Goal: Understand process/instructions: Learn how to perform a task or action

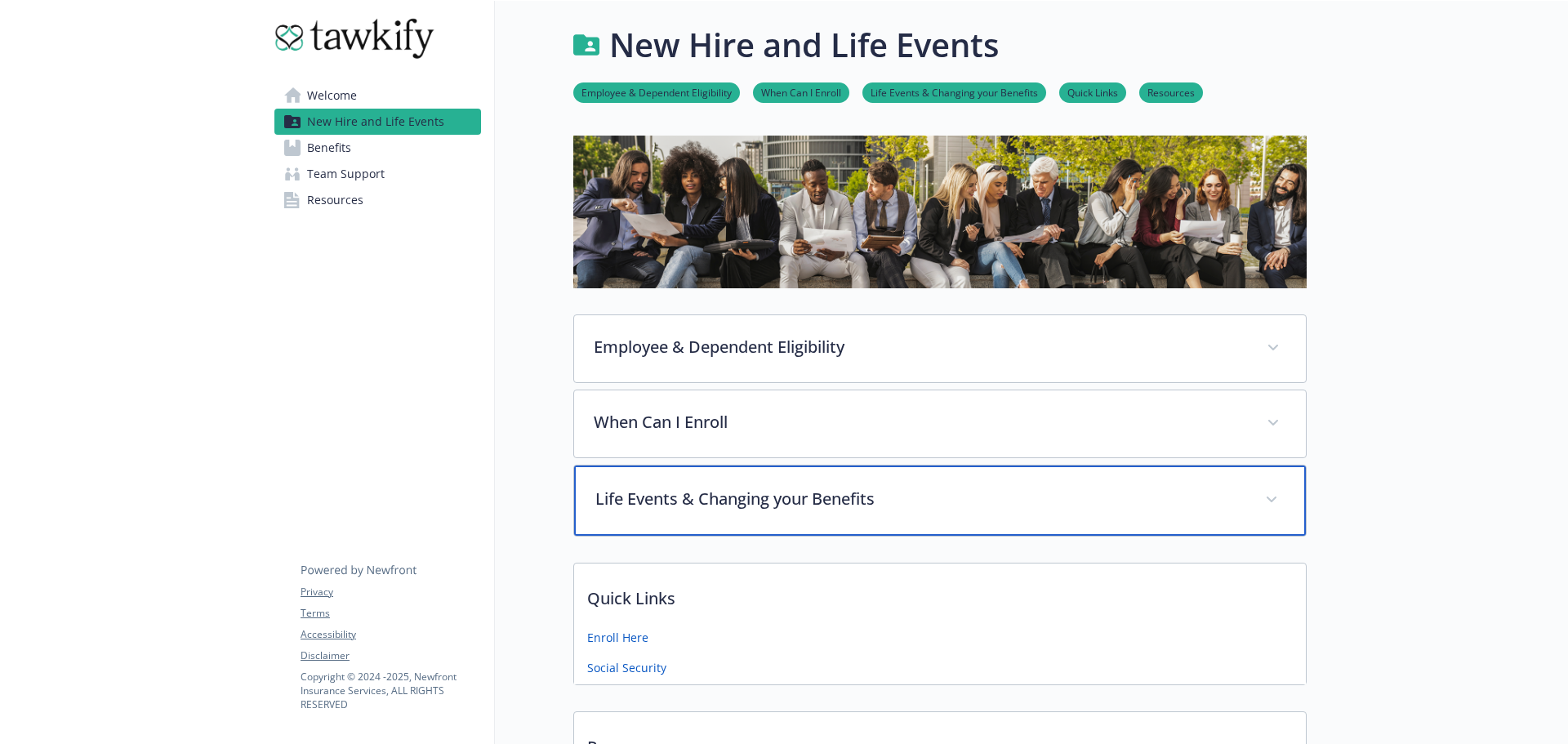
click at [682, 499] on p "Life Events & Changing your Benefits" at bounding box center [920, 499] width 650 height 25
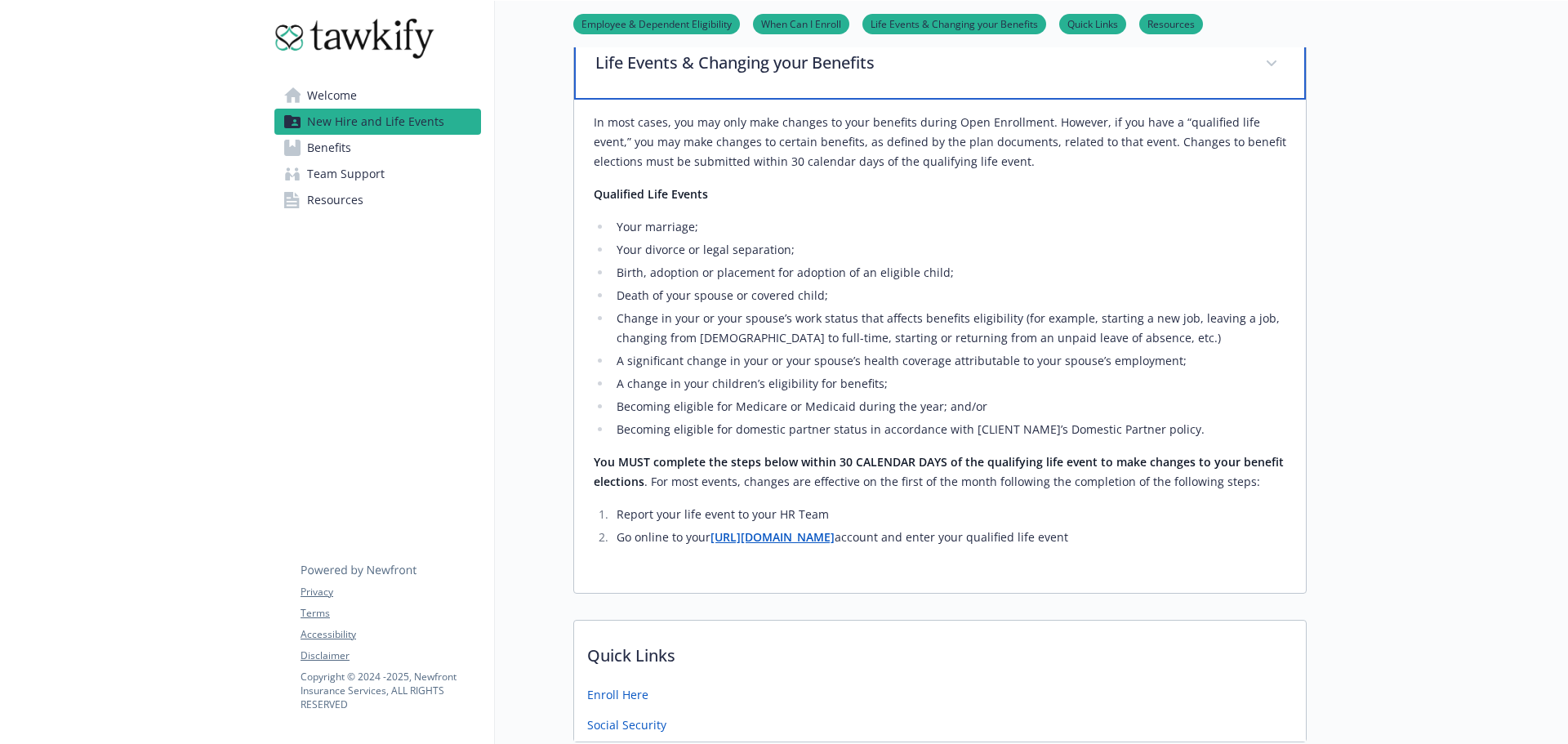
scroll to position [408, 0]
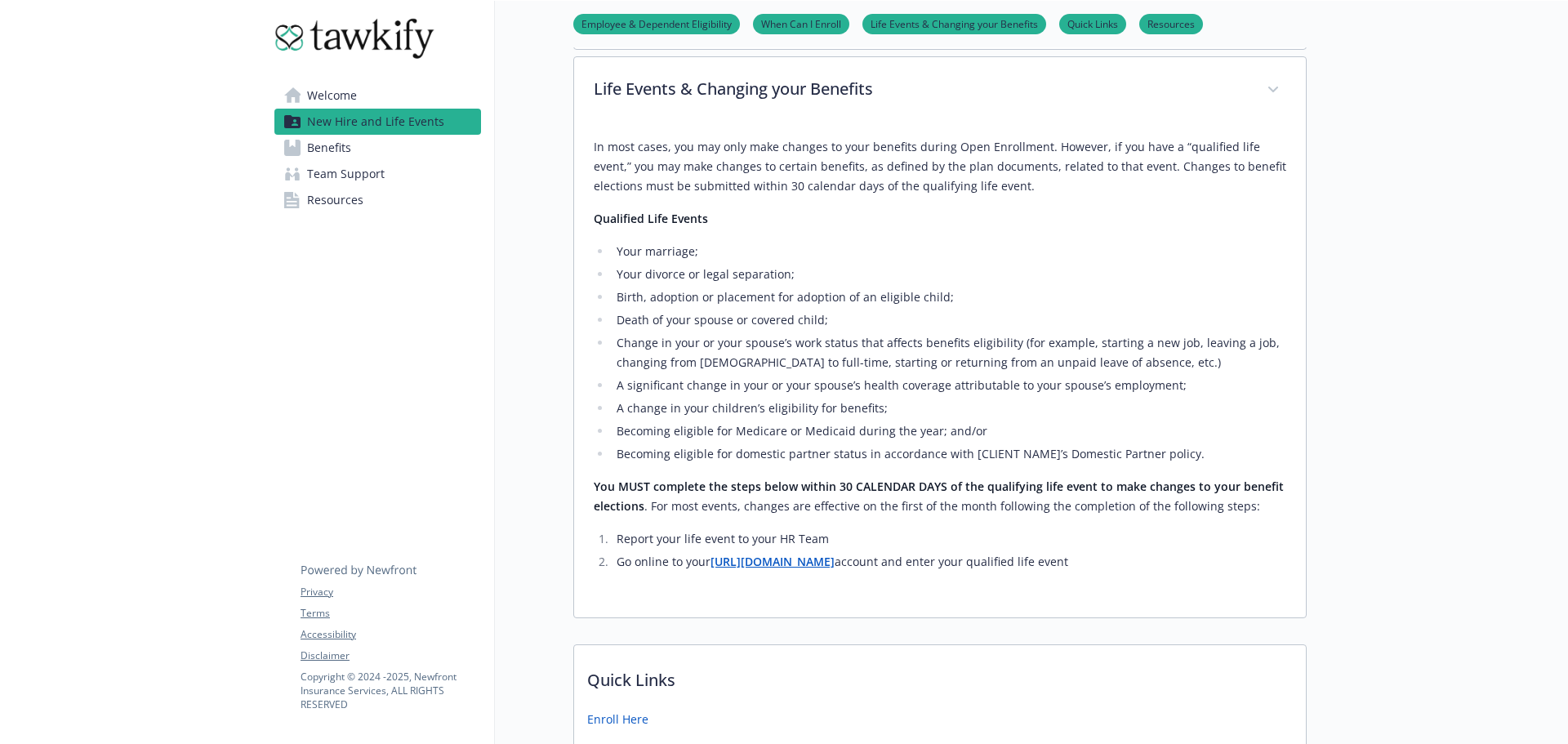
click at [900, 448] on li "Becoming eligible for domestic partner status in accordance with [CLIENT NAME]’…" at bounding box center [949, 454] width 675 height 20
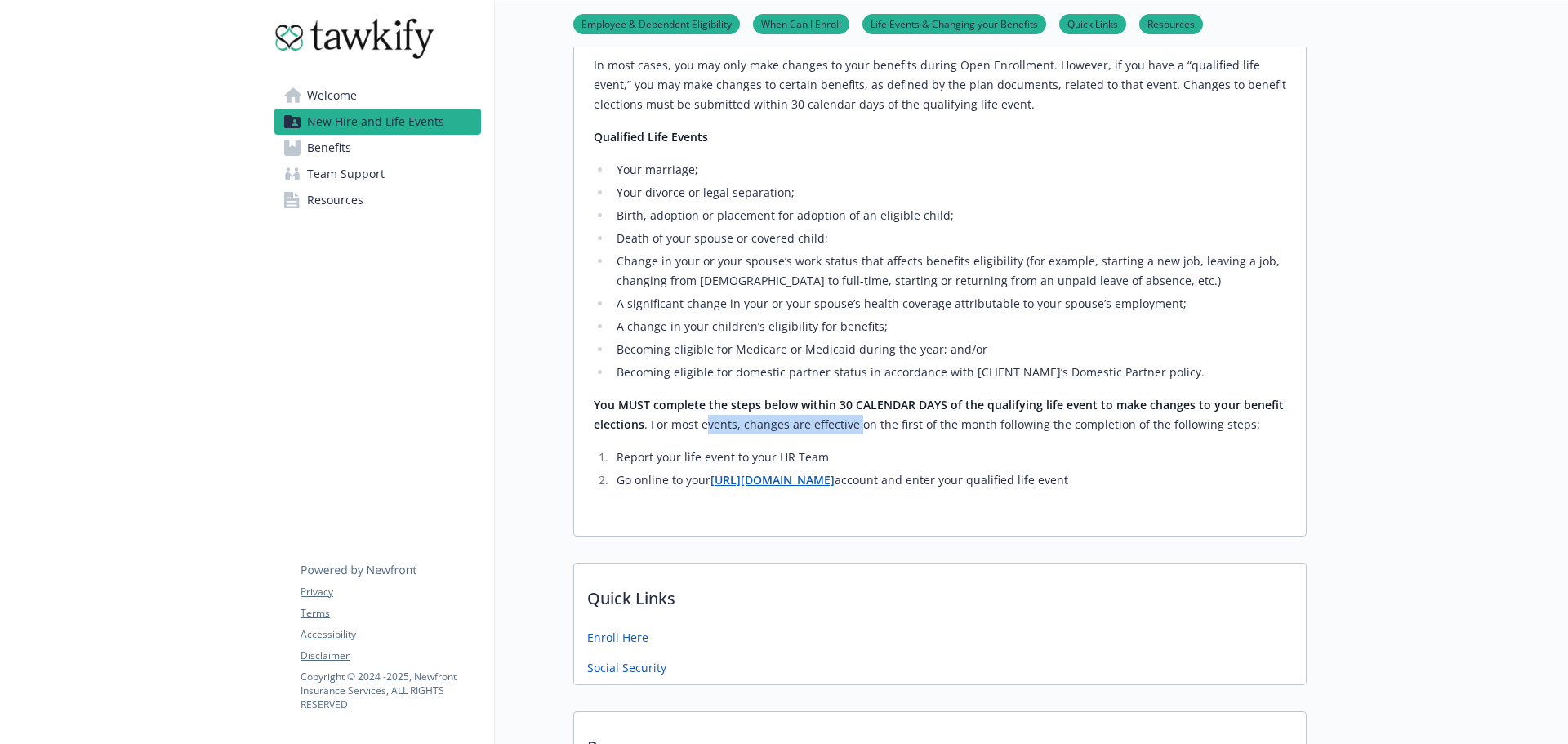
drag, startPoint x: 706, startPoint y: 423, endPoint x: 868, endPoint y: 421, distance: 162.0
click at [861, 421] on p "You MUST complete the steps below within 30 CALENDAR DAYS of the qualifying lif…" at bounding box center [940, 415] width 693 height 39
click at [869, 421] on p "You MUST complete the steps below within 30 CALENDAR DAYS of the qualifying lif…" at bounding box center [940, 415] width 693 height 39
drag, startPoint x: 942, startPoint y: 421, endPoint x: 1047, endPoint y: 423, distance: 105.0
click at [991, 422] on p "You MUST complete the steps below within 30 CALENDAR DAYS of the qualifying lif…" at bounding box center [940, 415] width 693 height 39
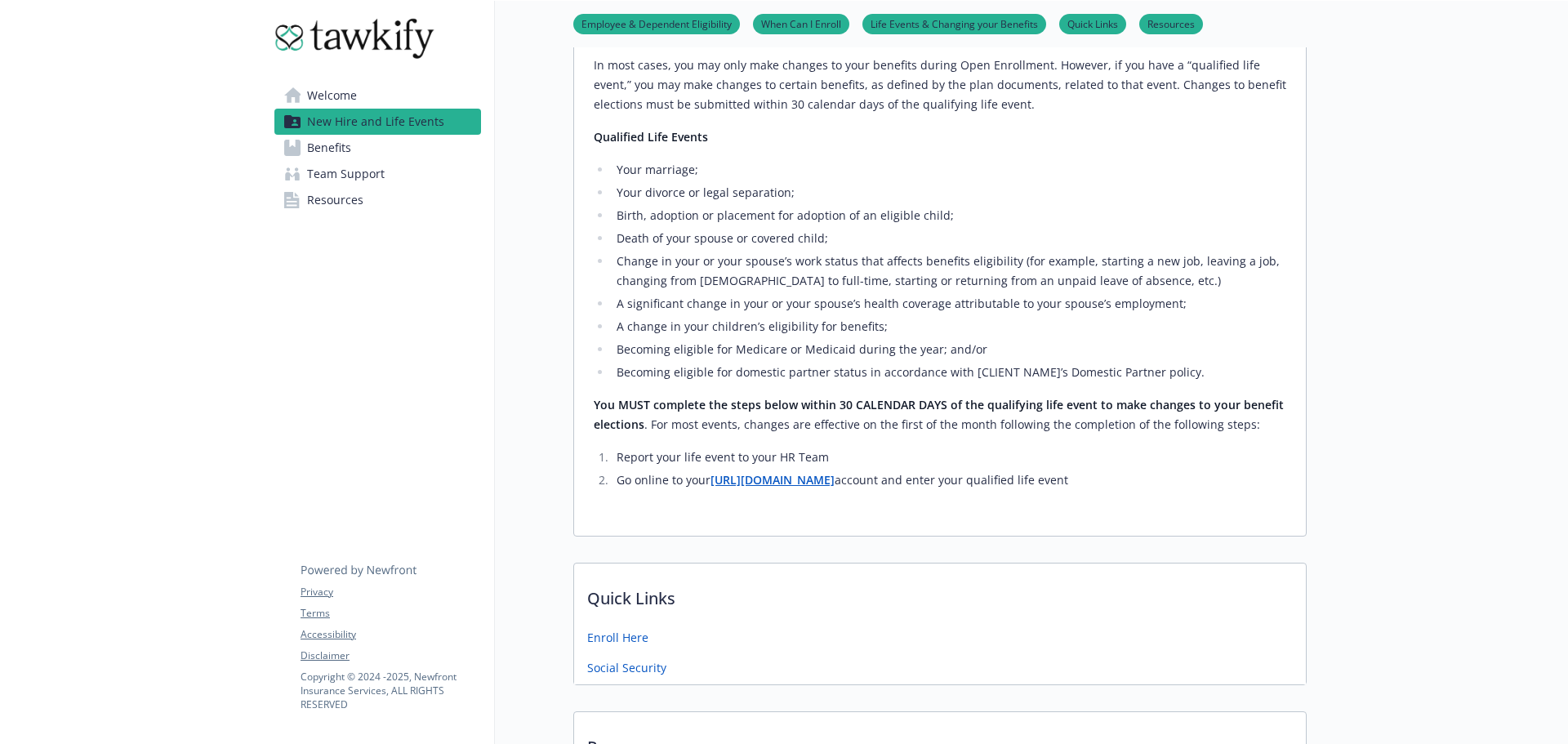
click at [1061, 424] on p "You MUST complete the steps below within 30 CALENDAR DAYS of the qualifying lif…" at bounding box center [940, 415] width 693 height 39
drag, startPoint x: 1091, startPoint y: 420, endPoint x: 1137, endPoint y: 421, distance: 46.0
click at [1124, 421] on p "You MUST complete the steps below within 30 CALENDAR DAYS of the qualifying lif…" at bounding box center [940, 415] width 693 height 39
drag, startPoint x: 1171, startPoint y: 421, endPoint x: 1139, endPoint y: 429, distance: 33.0
click at [1167, 424] on p "You MUST complete the steps below within 30 CALENDAR DAYS of the qualifying lif…" at bounding box center [940, 415] width 693 height 39
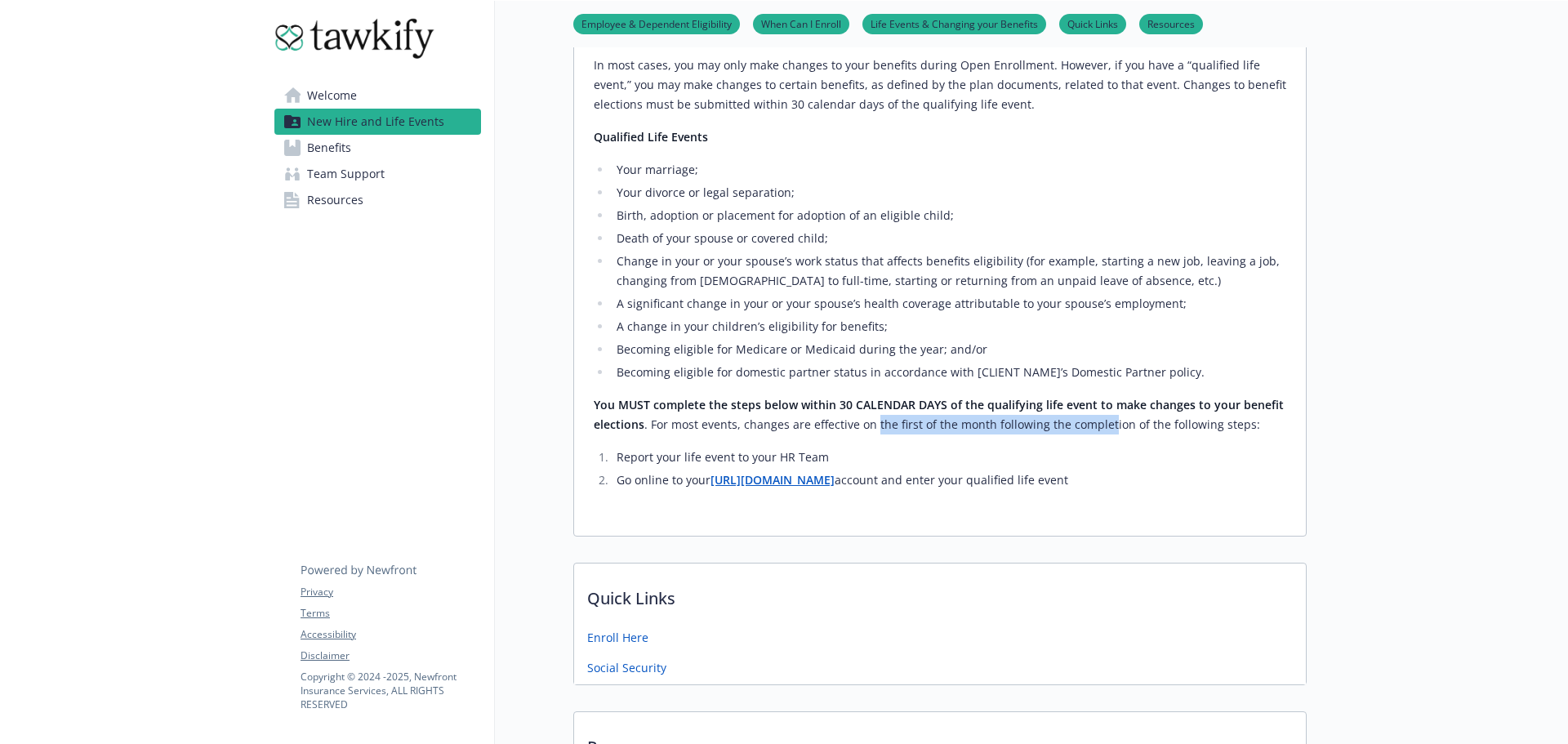
drag, startPoint x: 1105, startPoint y: 429, endPoint x: 859, endPoint y: 413, distance: 246.5
click at [859, 413] on p "You MUST complete the steps below within 30 CALENDAR DAYS of the qualifying lif…" at bounding box center [940, 415] width 693 height 39
click at [828, 407] on strong "You MUST complete the steps below within 30 CALENDAR DAYS of the qualifying lif…" at bounding box center [938, 414] width 690 height 36
click at [744, 409] on strong "You MUST complete the steps below within 30 CALENDAR DAYS of the qualifying lif…" at bounding box center [938, 414] width 690 height 36
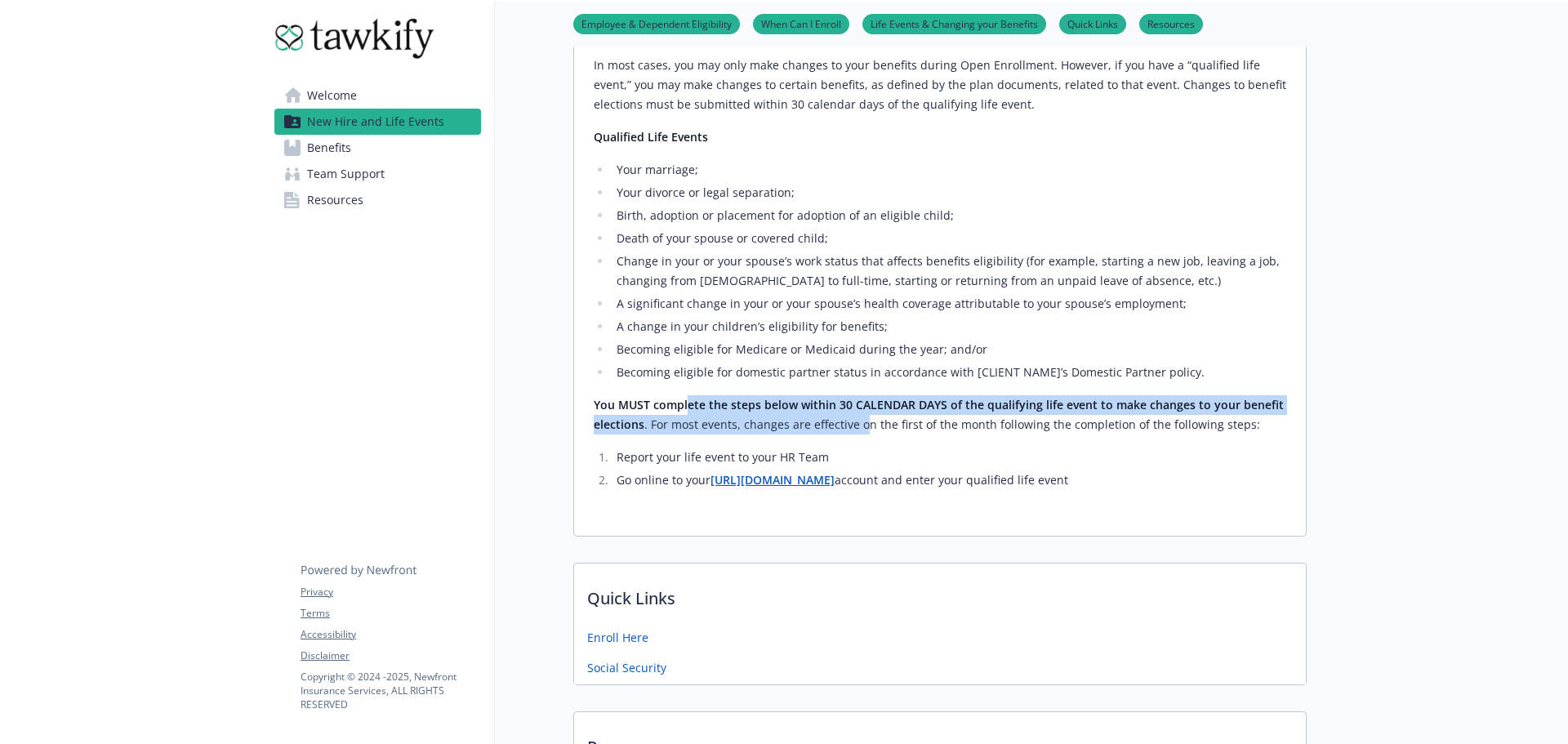
drag, startPoint x: 686, startPoint y: 413, endPoint x: 971, endPoint y: 418, distance: 285.0
click at [963, 418] on p "You MUST complete the steps below within 30 CALENDAR DAYS of the qualifying lif…" at bounding box center [940, 415] width 693 height 39
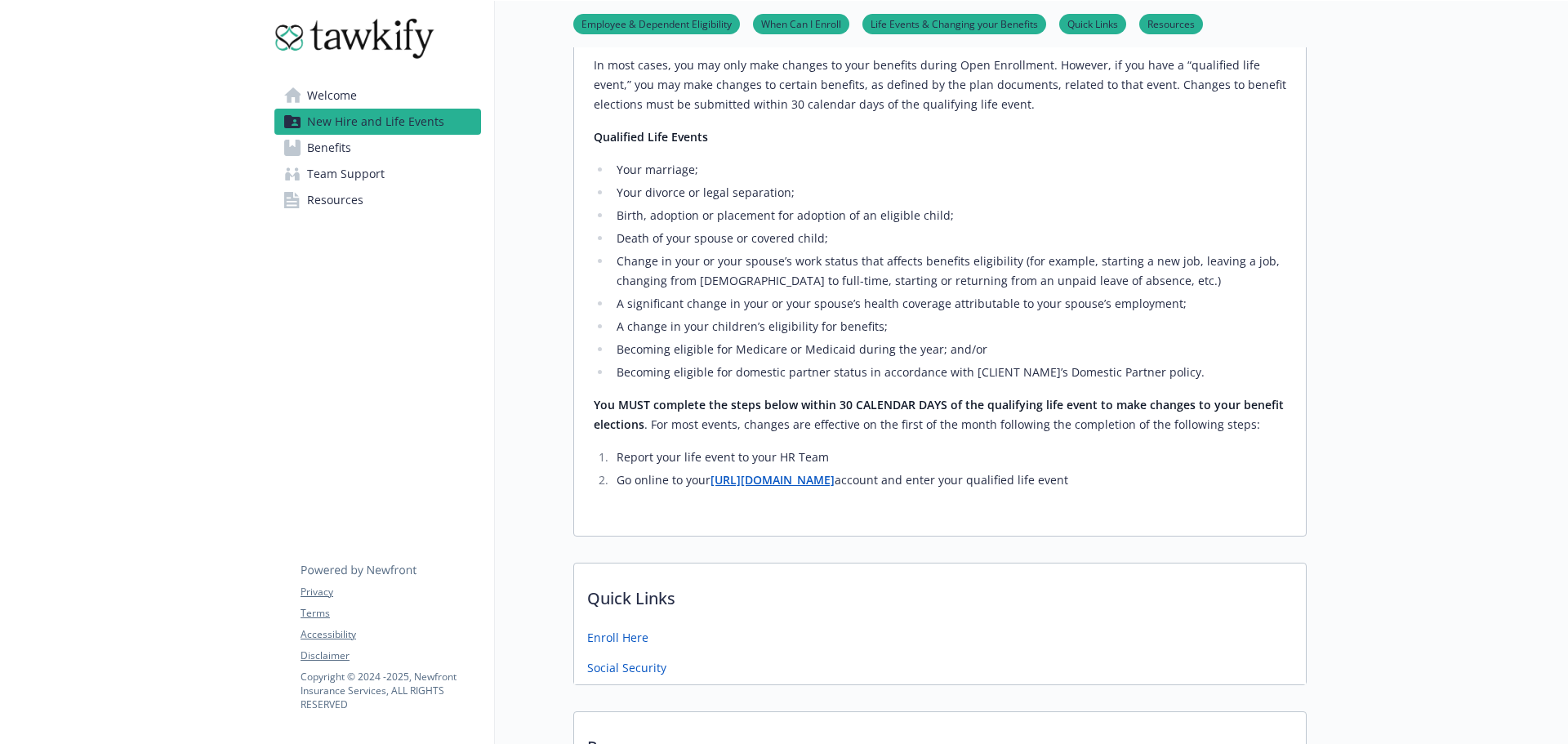
click at [973, 418] on p "You MUST complete the steps below within 30 CALENDAR DAYS of the qualifying lif…" at bounding box center [940, 415] width 693 height 39
drag, startPoint x: 1028, startPoint y: 420, endPoint x: 1106, endPoint y: 428, distance: 78.4
click at [1103, 428] on p "You MUST complete the steps below within 30 CALENDAR DAYS of the qualifying lif…" at bounding box center [940, 415] width 693 height 39
click at [1108, 428] on p "You MUST complete the steps below within 30 CALENDAR DAYS of the qualifying lif…" at bounding box center [940, 415] width 693 height 39
drag, startPoint x: 917, startPoint y: 420, endPoint x: 899, endPoint y: 420, distance: 18.0
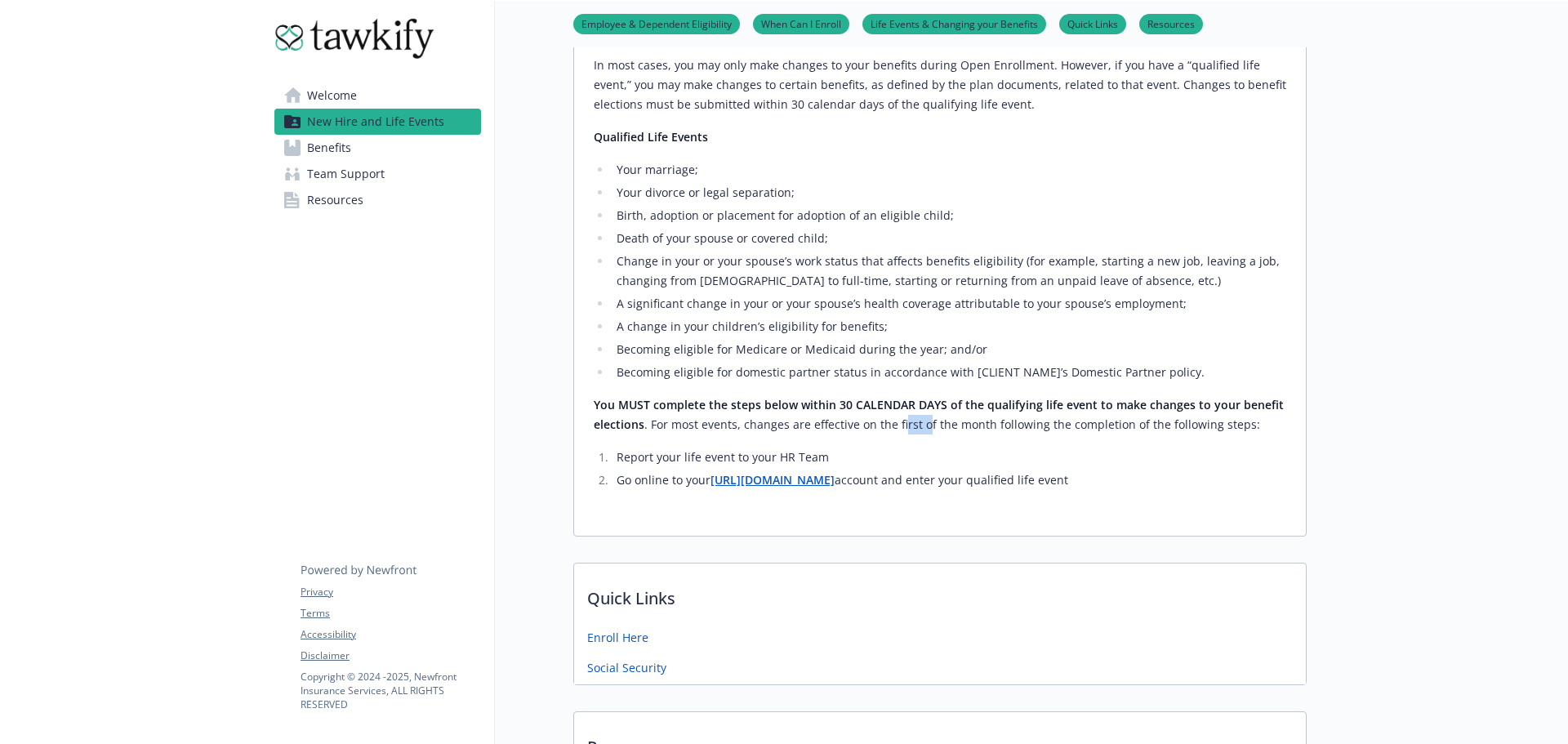
click at [899, 420] on p "You MUST complete the steps below within 30 CALENDAR DAYS of the qualifying lif…" at bounding box center [940, 415] width 693 height 39
click at [796, 420] on p "You MUST complete the steps below within 30 CALENDAR DAYS of the qualifying lif…" at bounding box center [940, 415] width 693 height 39
click at [789, 420] on p "You MUST complete the steps below within 30 CALENDAR DAYS of the qualifying lif…" at bounding box center [940, 415] width 693 height 39
click at [686, 415] on p "You MUST complete the steps below within 30 CALENDAR DAYS of the qualifying lif…" at bounding box center [940, 415] width 693 height 39
drag, startPoint x: 692, startPoint y: 425, endPoint x: 1043, endPoint y: 435, distance: 351.1
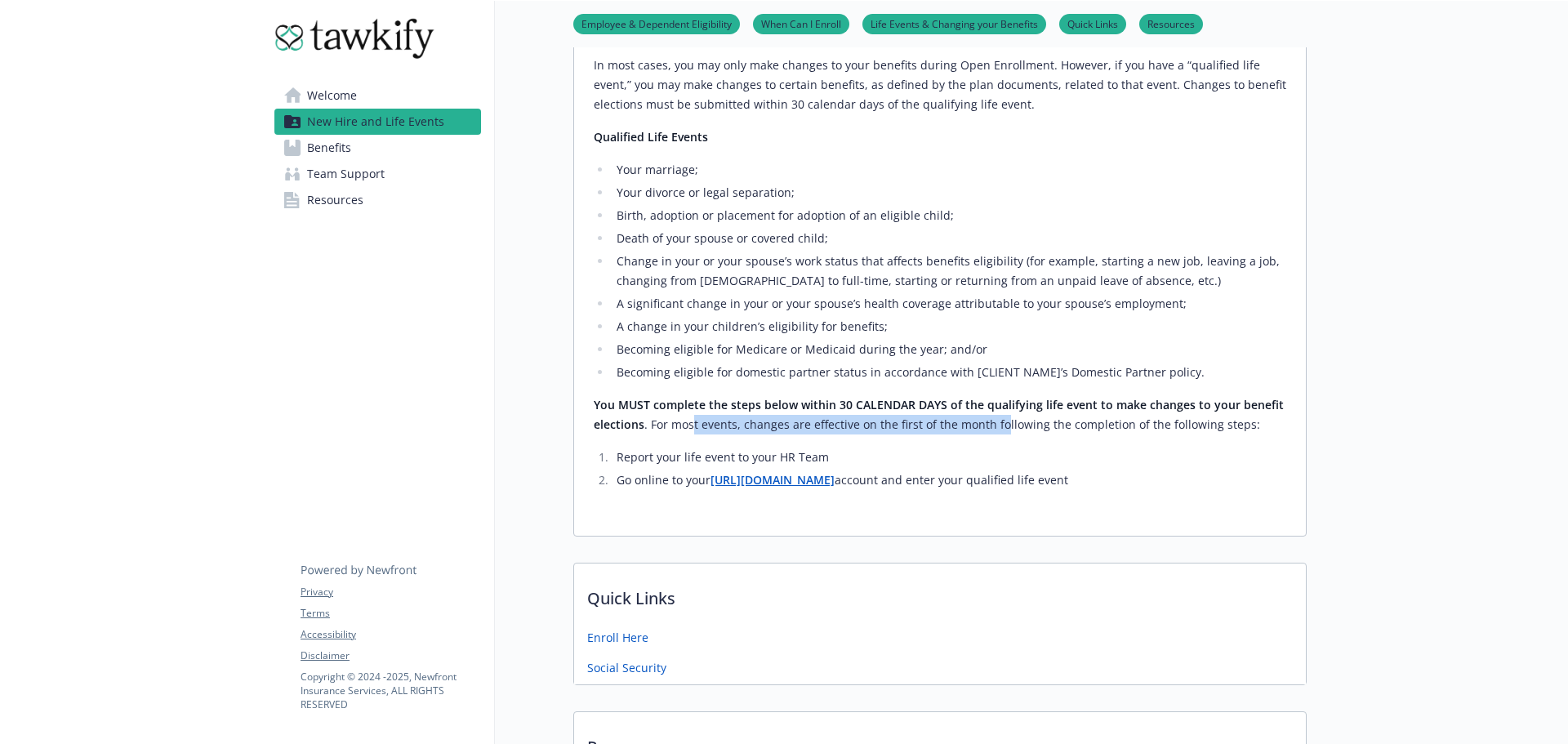
click at [1009, 435] on p "You MUST complete the steps below within 30 CALENDAR DAYS of the qualifying lif…" at bounding box center [940, 415] width 693 height 39
click at [1067, 434] on p "You MUST complete the steps below within 30 CALENDAR DAYS of the qualifying lif…" at bounding box center [940, 415] width 693 height 39
click at [1181, 427] on p "You MUST complete the steps below within 30 CALENDAR DAYS of the qualifying lif…" at bounding box center [940, 415] width 693 height 39
drag, startPoint x: 1206, startPoint y: 418, endPoint x: 871, endPoint y: 418, distance: 335.0
click at [872, 418] on p "You MUST complete the steps below within 30 CALENDAR DAYS of the qualifying lif…" at bounding box center [940, 415] width 693 height 39
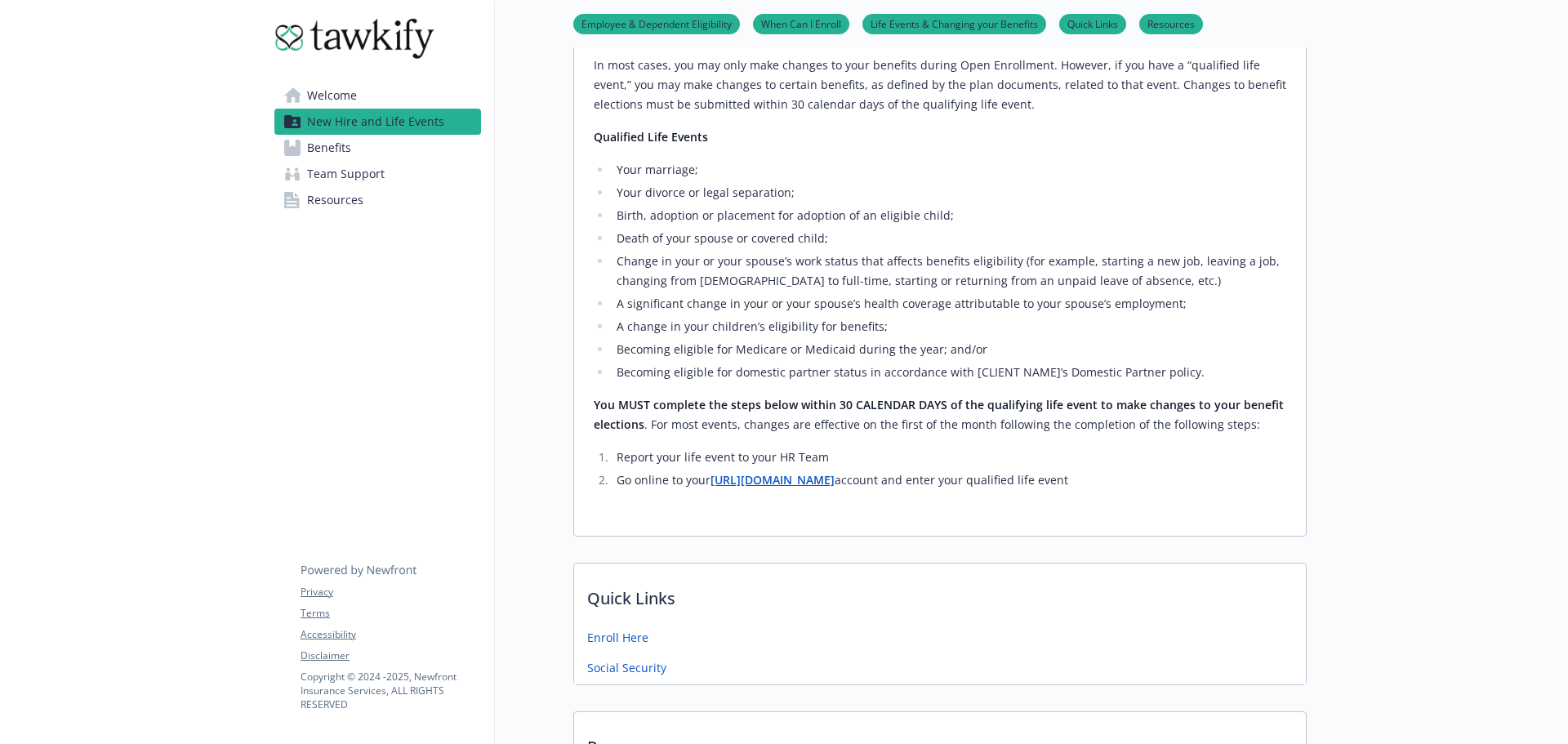
drag, startPoint x: 861, startPoint y: 418, endPoint x: 810, endPoint y: 418, distance: 51.0
click at [843, 418] on p "You MUST complete the steps below within 30 CALENDAR DAYS of the qualifying lif…" at bounding box center [940, 415] width 693 height 39
drag, startPoint x: 789, startPoint y: 418, endPoint x: 727, endPoint y: 420, distance: 62.0
click at [745, 419] on p "You MUST complete the steps below within 30 CALENDAR DAYS of the qualifying lif…" at bounding box center [940, 415] width 693 height 39
drag, startPoint x: 727, startPoint y: 420, endPoint x: 689, endPoint y: 421, distance: 38.0
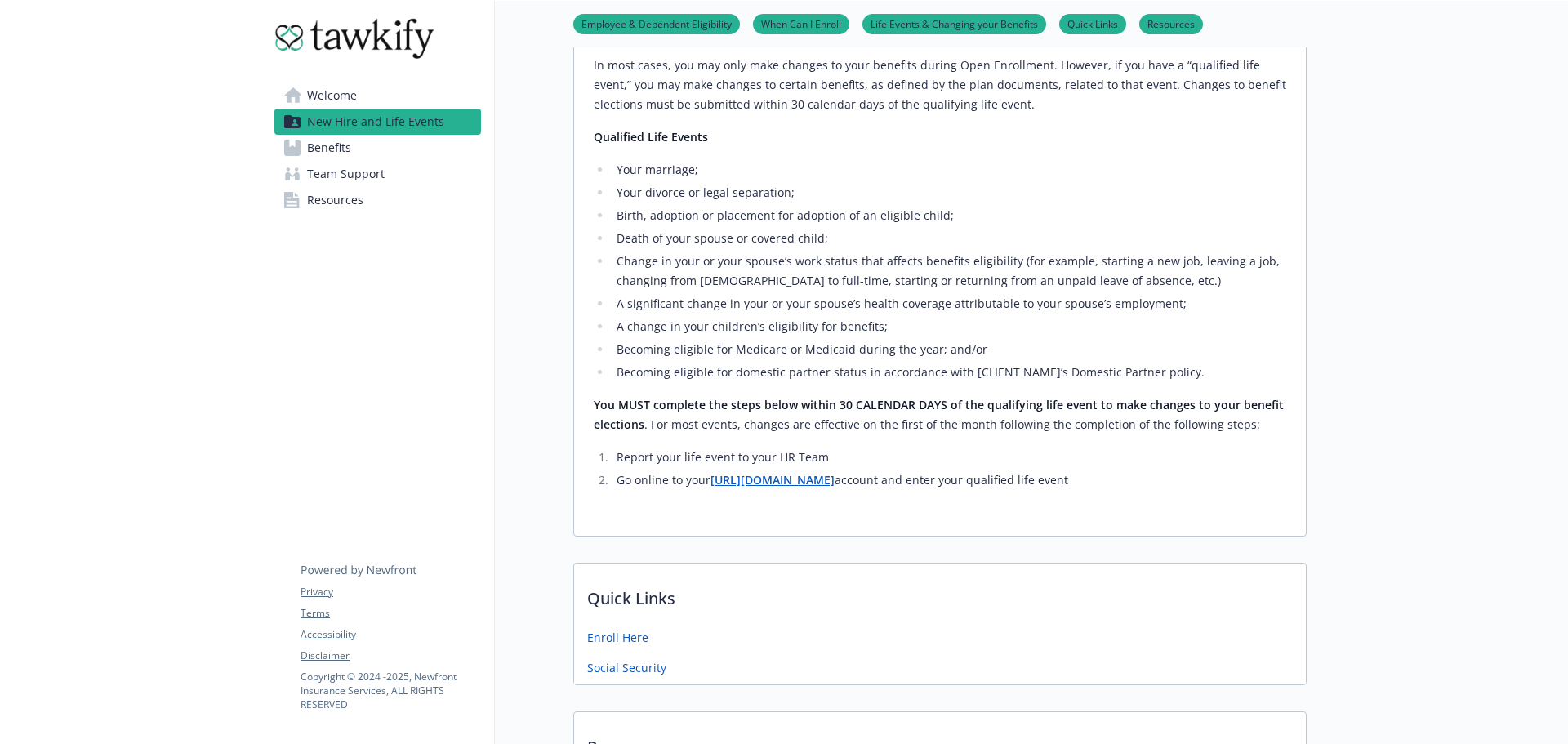
click at [725, 420] on p "You MUST complete the steps below within 30 CALENDAR DAYS of the qualifying lif…" at bounding box center [940, 415] width 693 height 39
drag, startPoint x: 687, startPoint y: 421, endPoint x: 934, endPoint y: 426, distance: 247.1
click at [932, 426] on p "You MUST complete the steps below within 30 CALENDAR DAYS of the qualifying lif…" at bounding box center [940, 415] width 693 height 39
drag, startPoint x: 934, startPoint y: 426, endPoint x: 1035, endPoint y: 426, distance: 101.0
click at [938, 426] on p "You MUST complete the steps below within 30 CALENDAR DAYS of the qualifying lif…" at bounding box center [940, 415] width 693 height 39
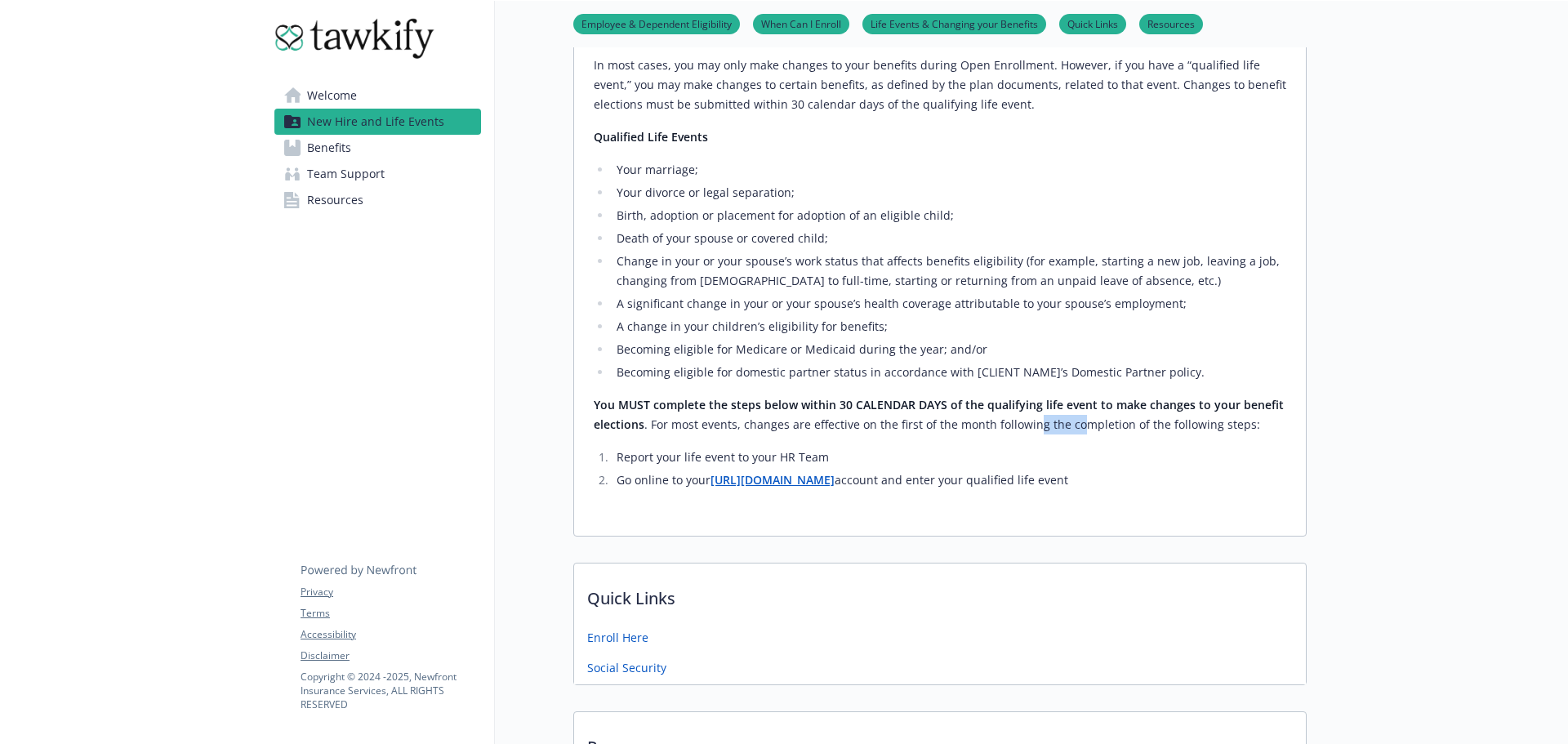
drag, startPoint x: 1035, startPoint y: 426, endPoint x: 1137, endPoint y: 434, distance: 102.3
click at [1105, 434] on p "You MUST complete the steps below within 30 CALENDAR DAYS of the qualifying lif…" at bounding box center [940, 415] width 693 height 39
click at [1137, 434] on p "You MUST complete the steps below within 30 CALENDAR DAYS of the qualifying lif…" at bounding box center [940, 415] width 693 height 39
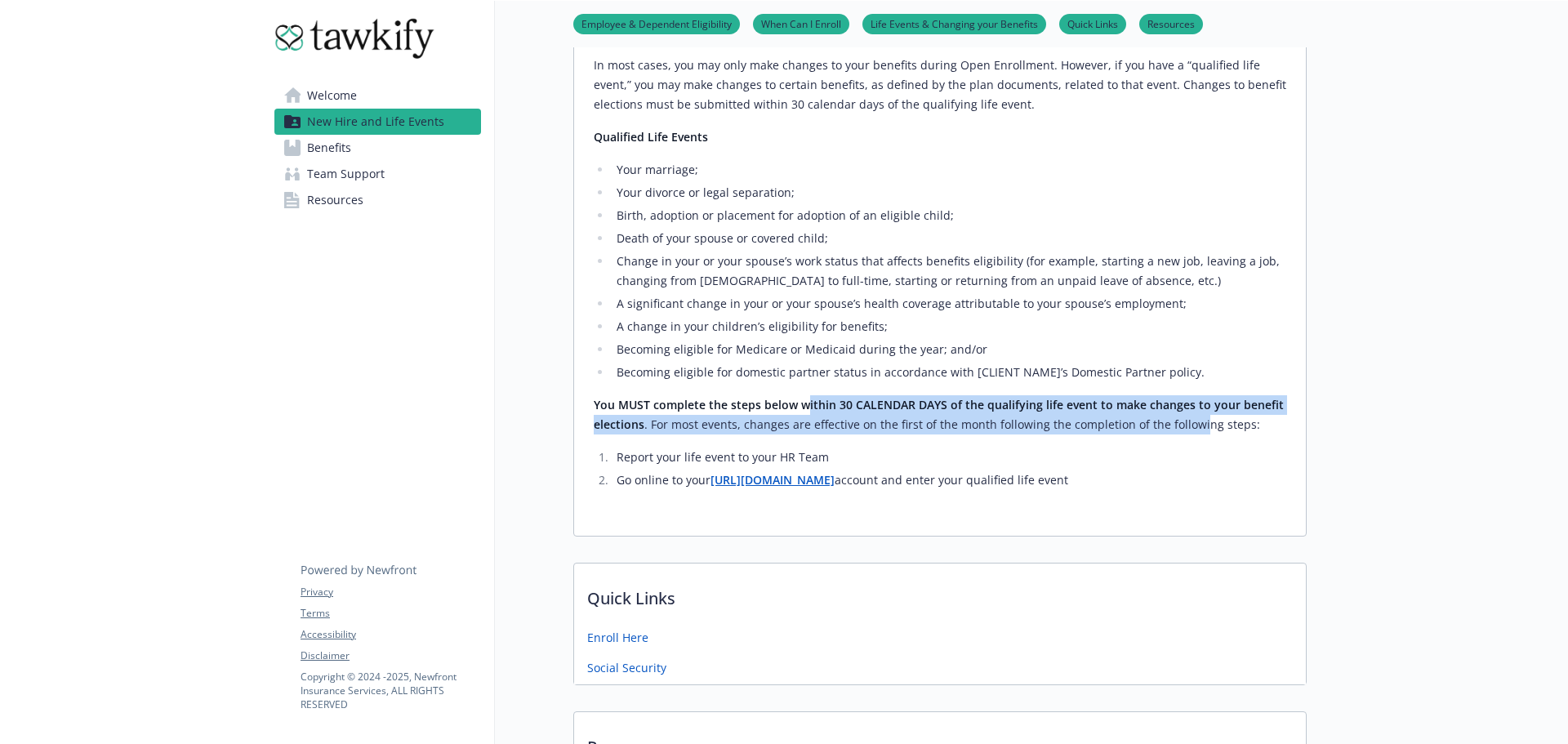
drag, startPoint x: 1198, startPoint y: 420, endPoint x: 798, endPoint y: 413, distance: 400.1
click at [799, 413] on p "You MUST complete the steps below within 30 CALENDAR DAYS of the qualifying lif…" at bounding box center [940, 415] width 693 height 39
click at [798, 413] on strong "You MUST complete the steps below within 30 CALENDAR DAYS of the qualifying lif…" at bounding box center [938, 414] width 690 height 36
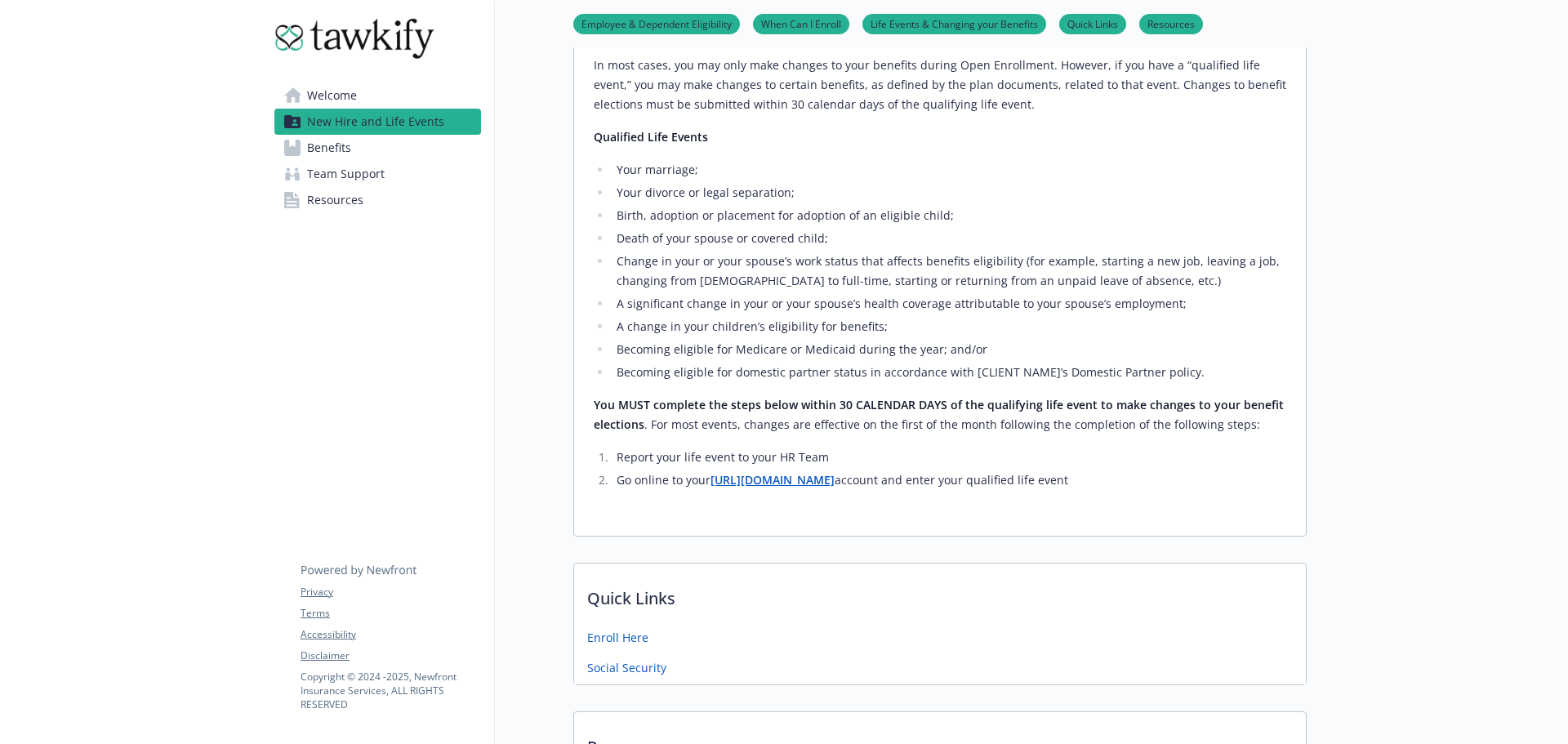
click at [760, 420] on p "You MUST complete the steps below within 30 CALENDAR DAYS of the qualifying lif…" at bounding box center [940, 415] width 693 height 39
click at [515, 309] on div "New Hire and Life Events Employee & Dependent Eligibility When Can I Enroll Lif…" at bounding box center [901, 259] width 812 height 1498
